Goal: Task Accomplishment & Management: Use online tool/utility

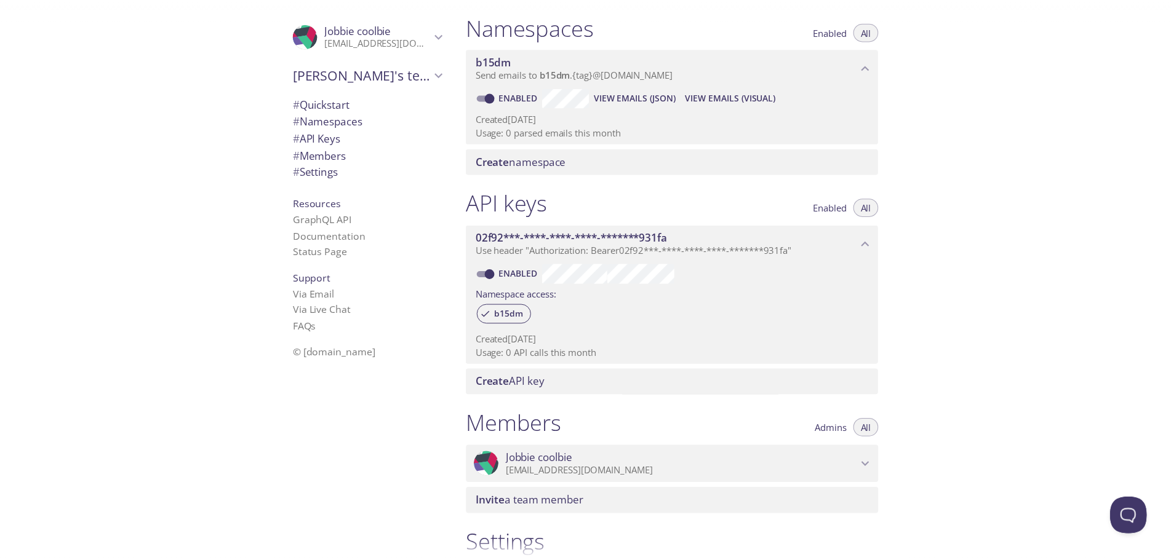
scroll to position [287, 0]
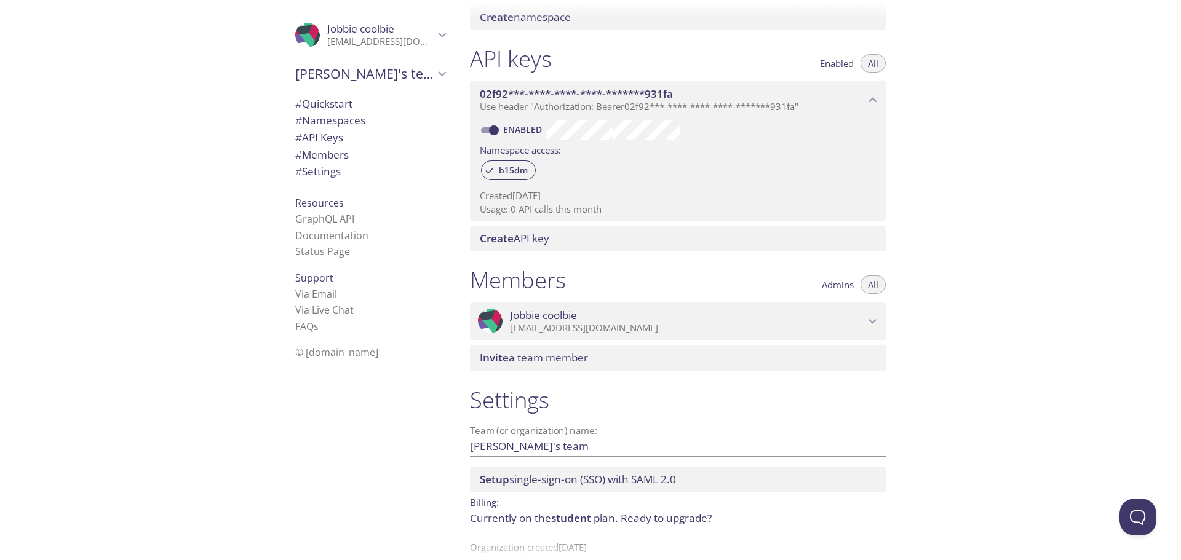
click at [502, 238] on span "Create" at bounding box center [497, 238] width 34 height 14
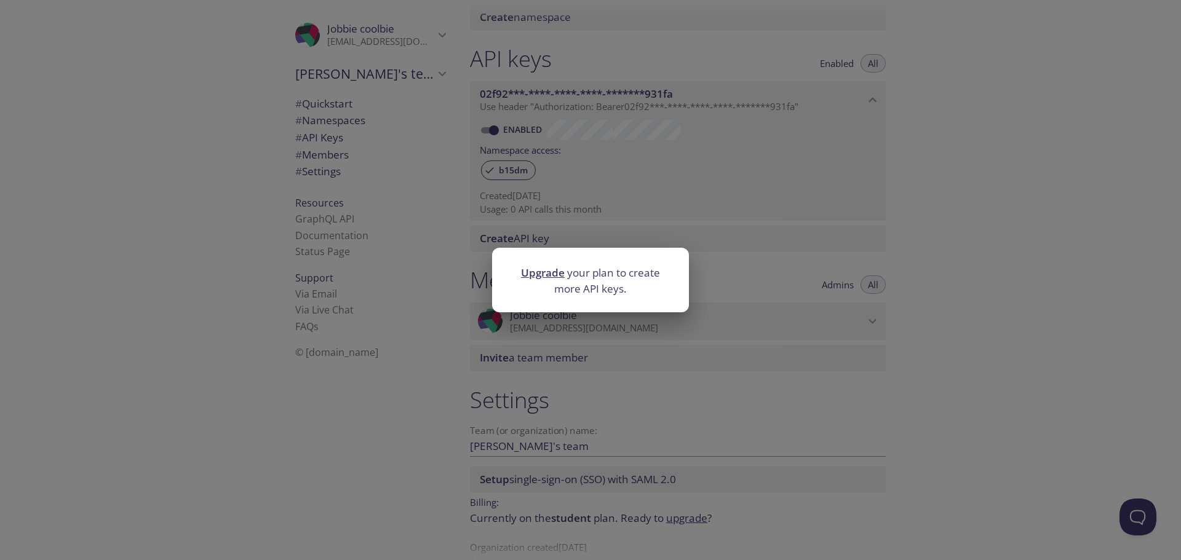
click at [552, 273] on link "Upgrade" at bounding box center [543, 273] width 44 height 14
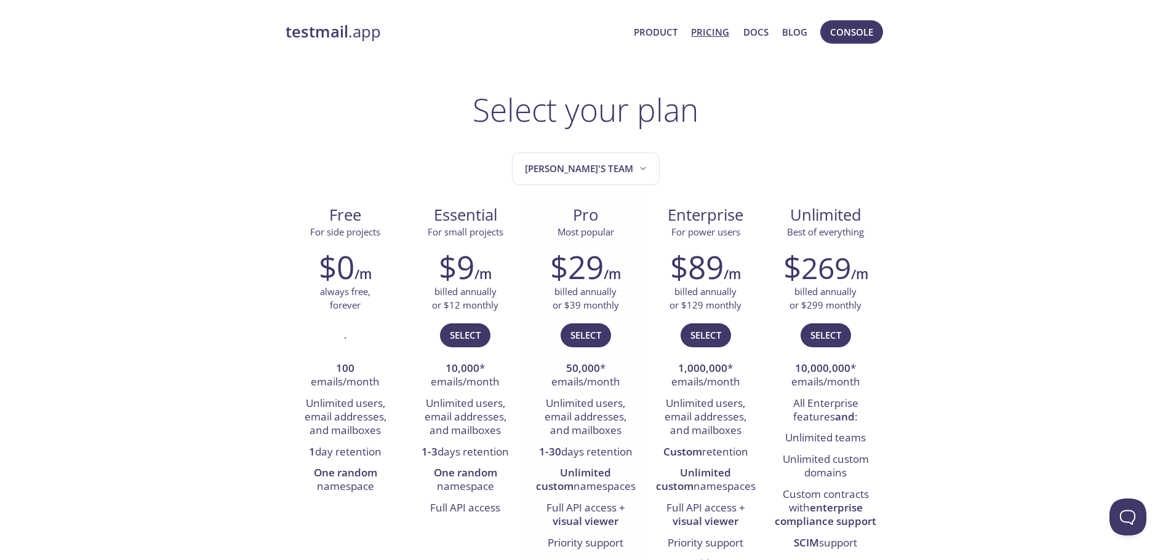
scroll to position [287, 0]
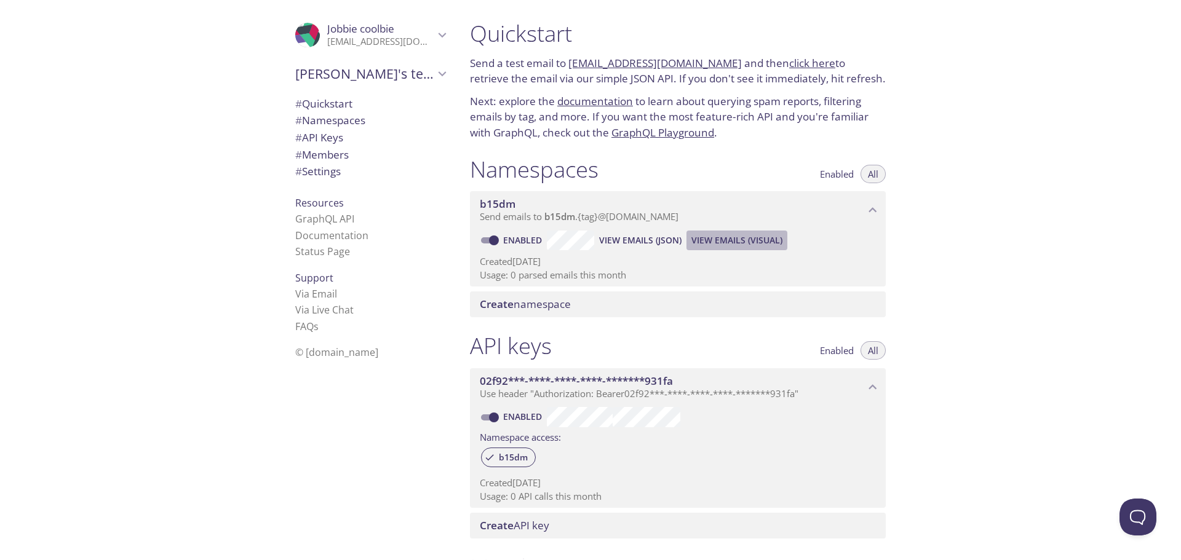
click at [723, 244] on span "View Emails (Visual)" at bounding box center [737, 240] width 91 height 15
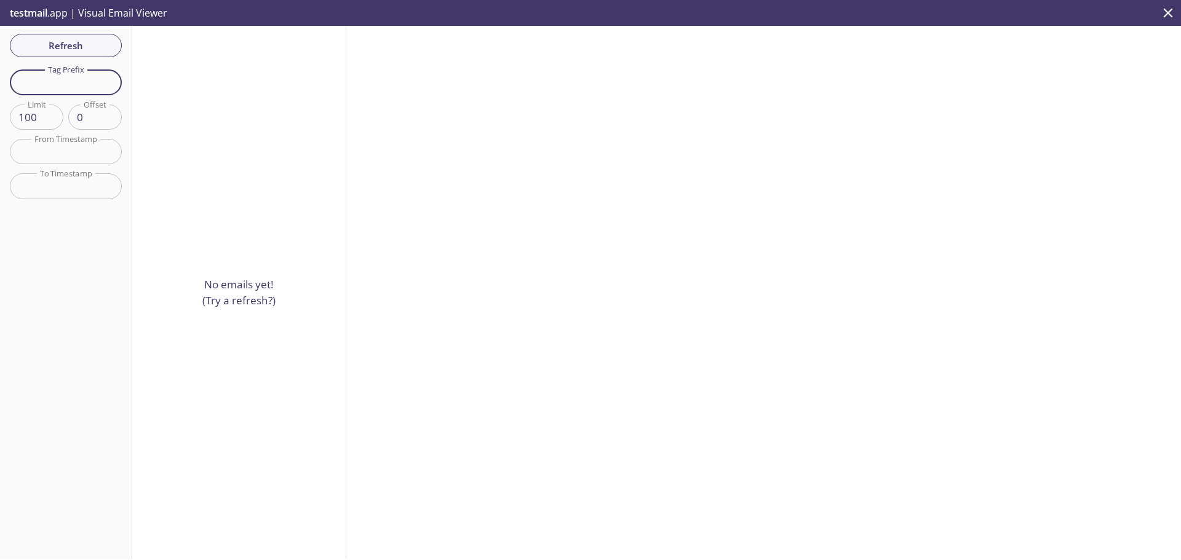
click at [75, 70] on input "text" at bounding box center [66, 82] width 112 height 25
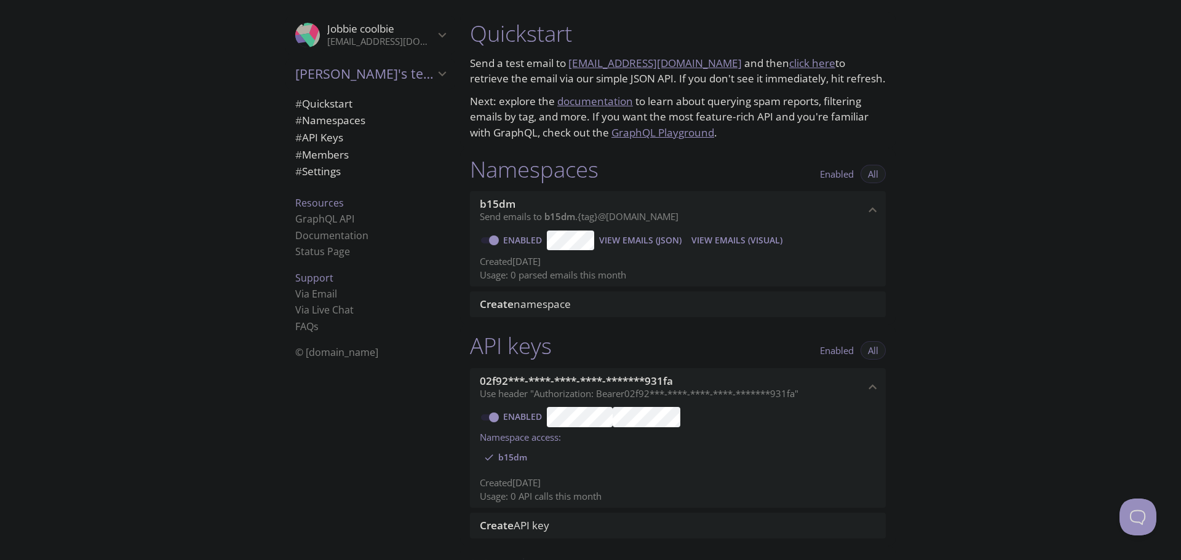
click at [719, 172] on div "Namespaces Enabled All" at bounding box center [678, 171] width 416 height 31
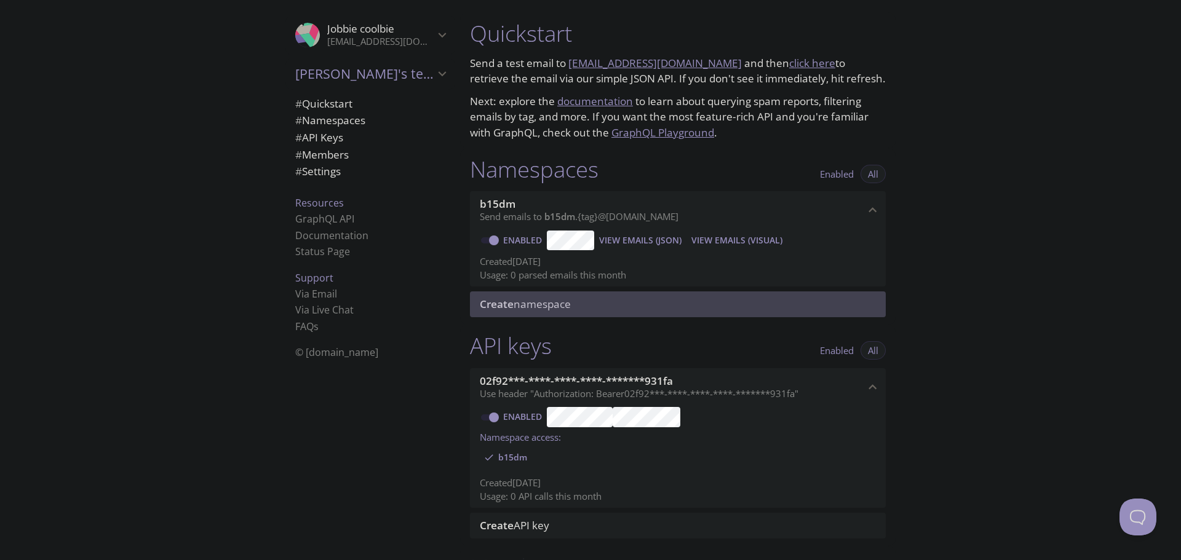
click at [546, 305] on span "Create namespace" at bounding box center [525, 304] width 91 height 14
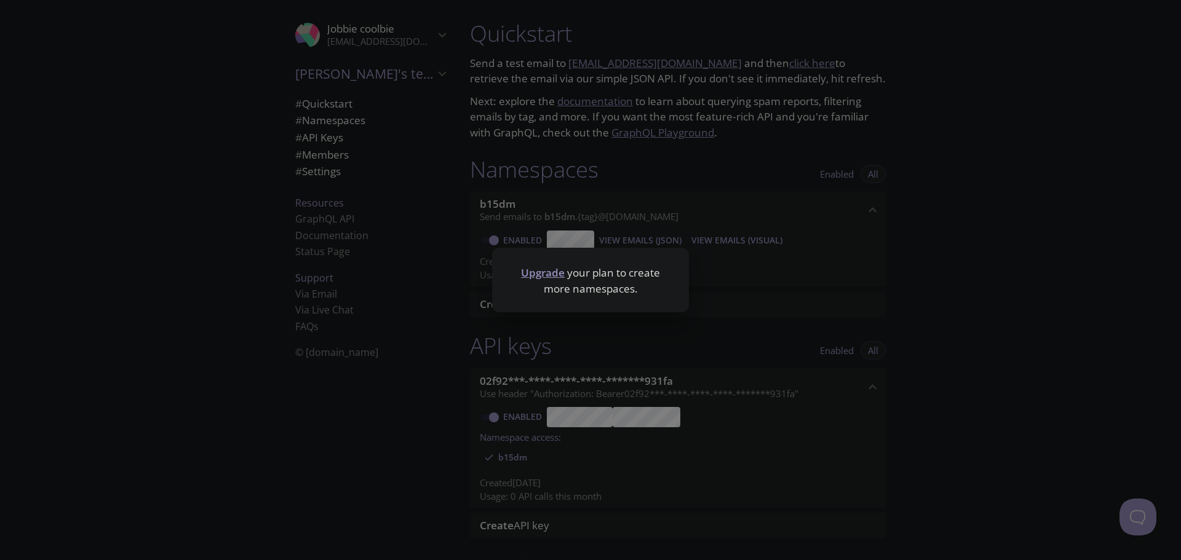
drag, startPoint x: 797, startPoint y: 274, endPoint x: 709, endPoint y: 257, distance: 89.5
click at [797, 275] on div "Upgrade your plan to create more namespaces." at bounding box center [590, 280] width 1181 height 560
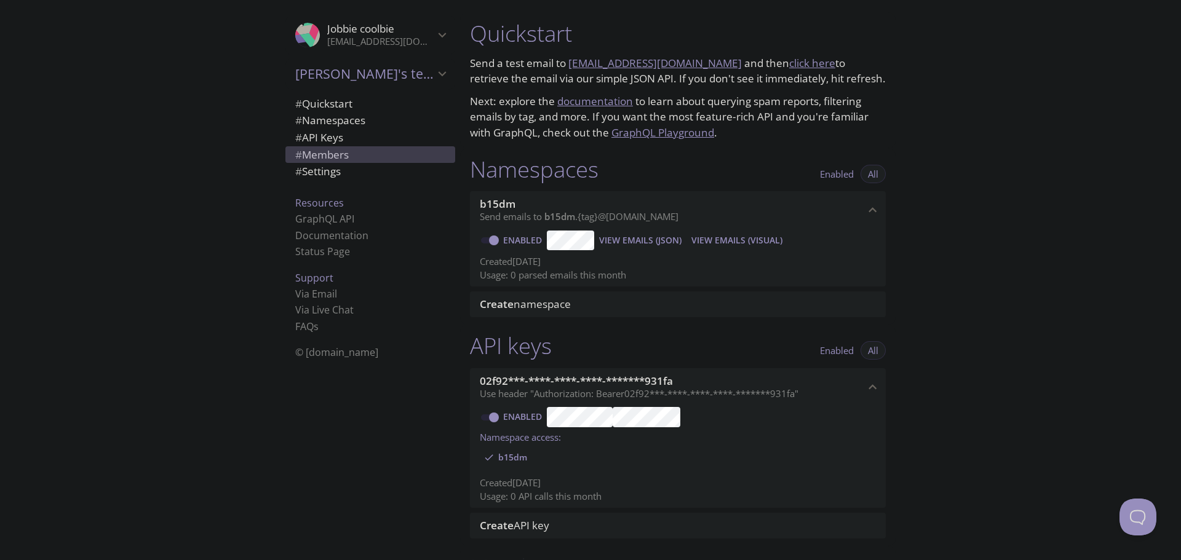
click at [324, 157] on span "# Members" at bounding box center [322, 155] width 54 height 14
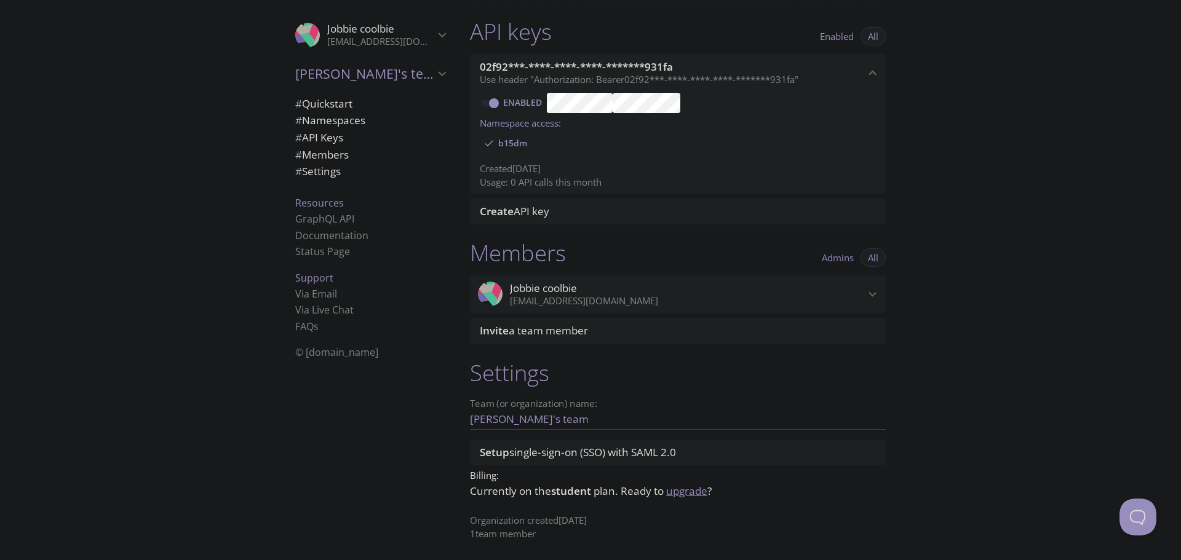
click at [312, 103] on span "# Quickstart" at bounding box center [323, 104] width 57 height 14
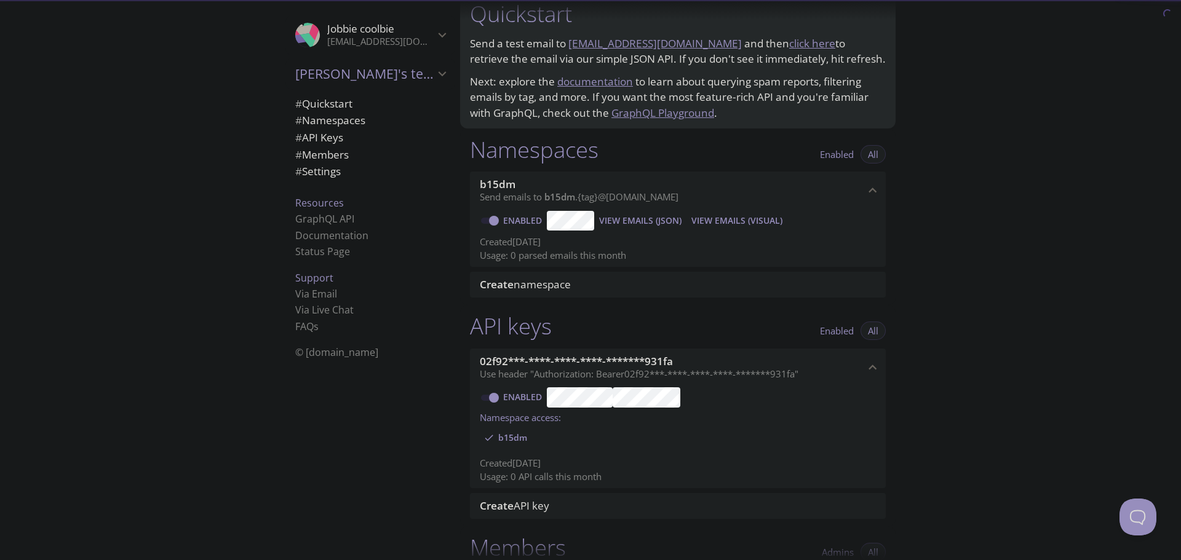
click at [322, 119] on span "# Namespaces" at bounding box center [330, 120] width 70 height 14
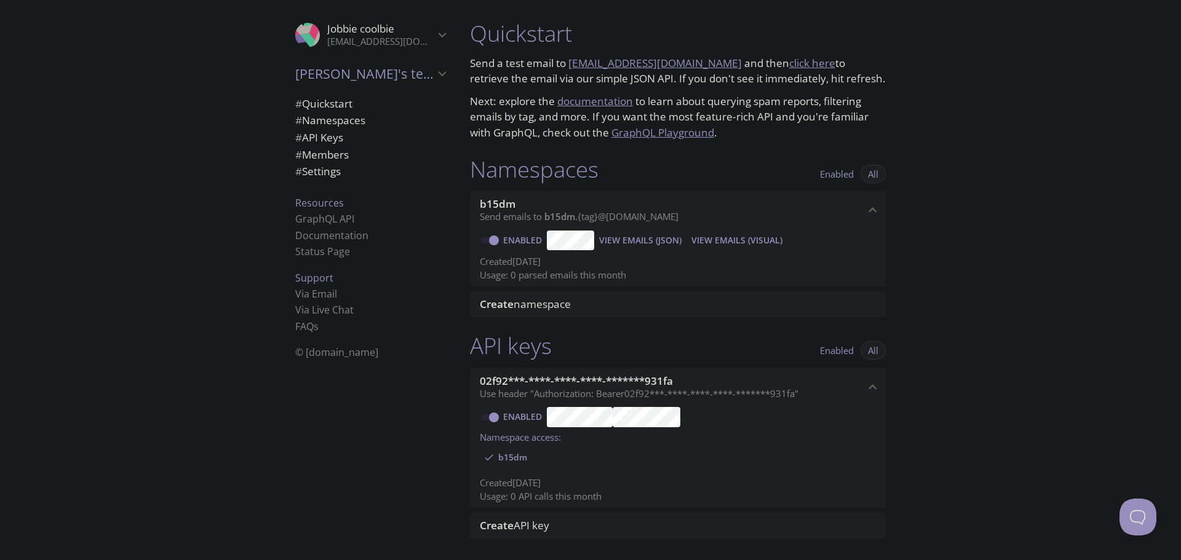
click at [668, 241] on span "View Emails (JSON)" at bounding box center [640, 240] width 82 height 15
